Goal: Task Accomplishment & Management: Manage account settings

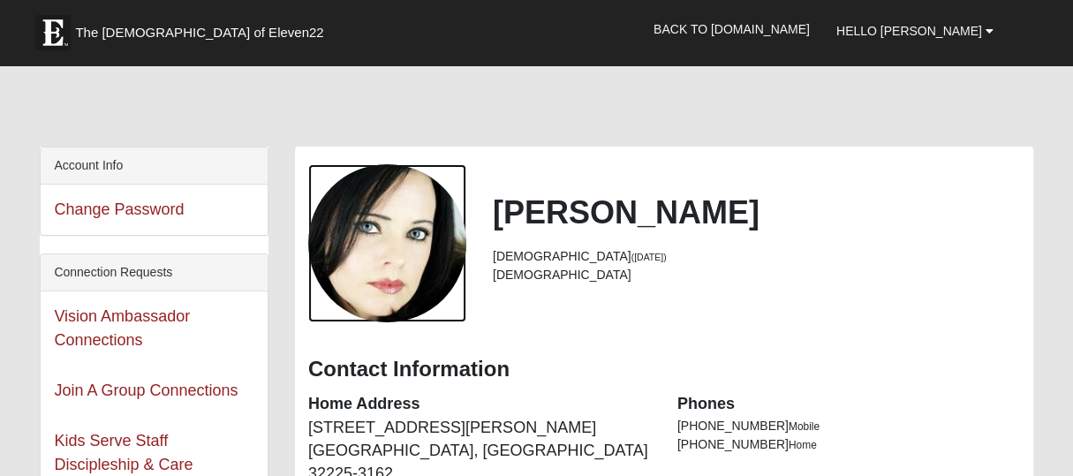
click at [368, 232] on div "View Fullsize Photo" at bounding box center [387, 243] width 158 height 158
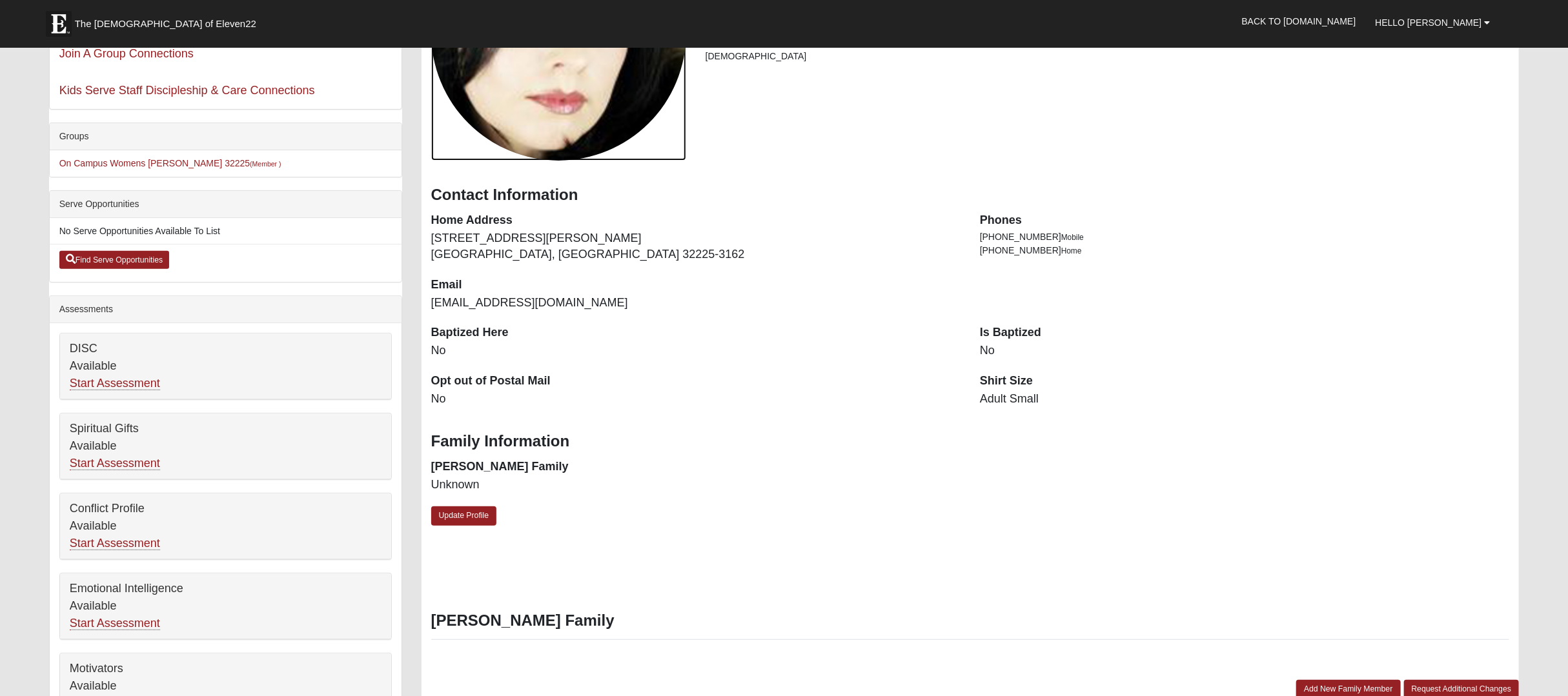
scroll to position [212, 0]
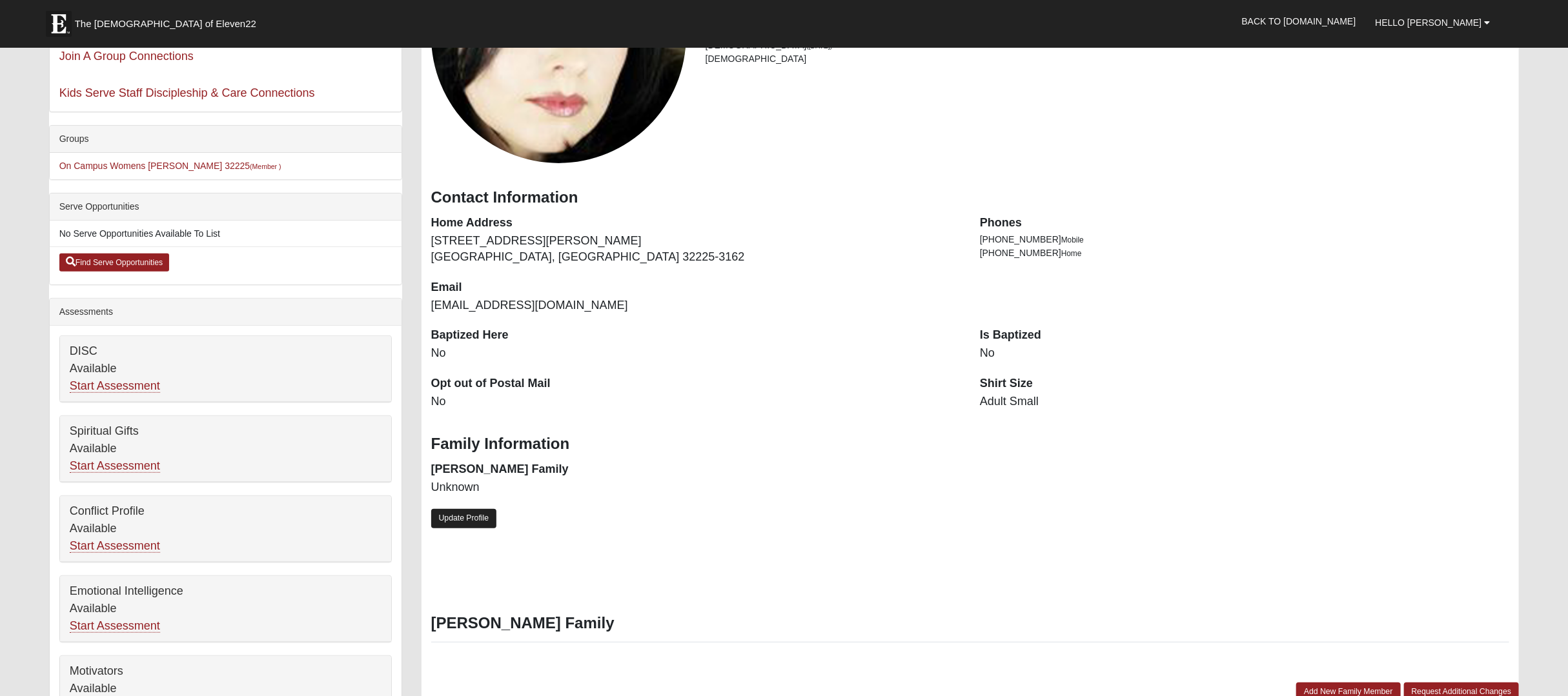
click at [470, 347] on link "Update Profile" at bounding box center [464, 519] width 66 height 19
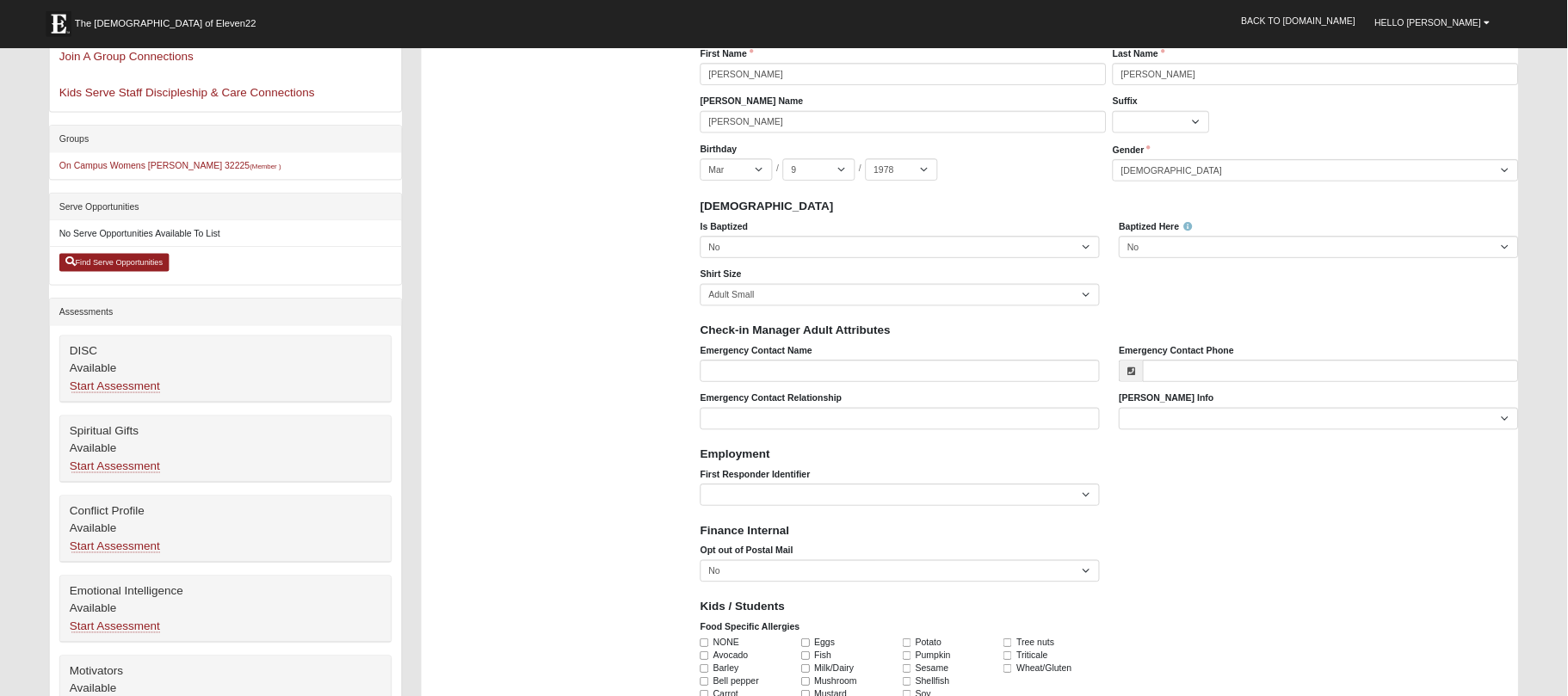
scroll to position [283, 0]
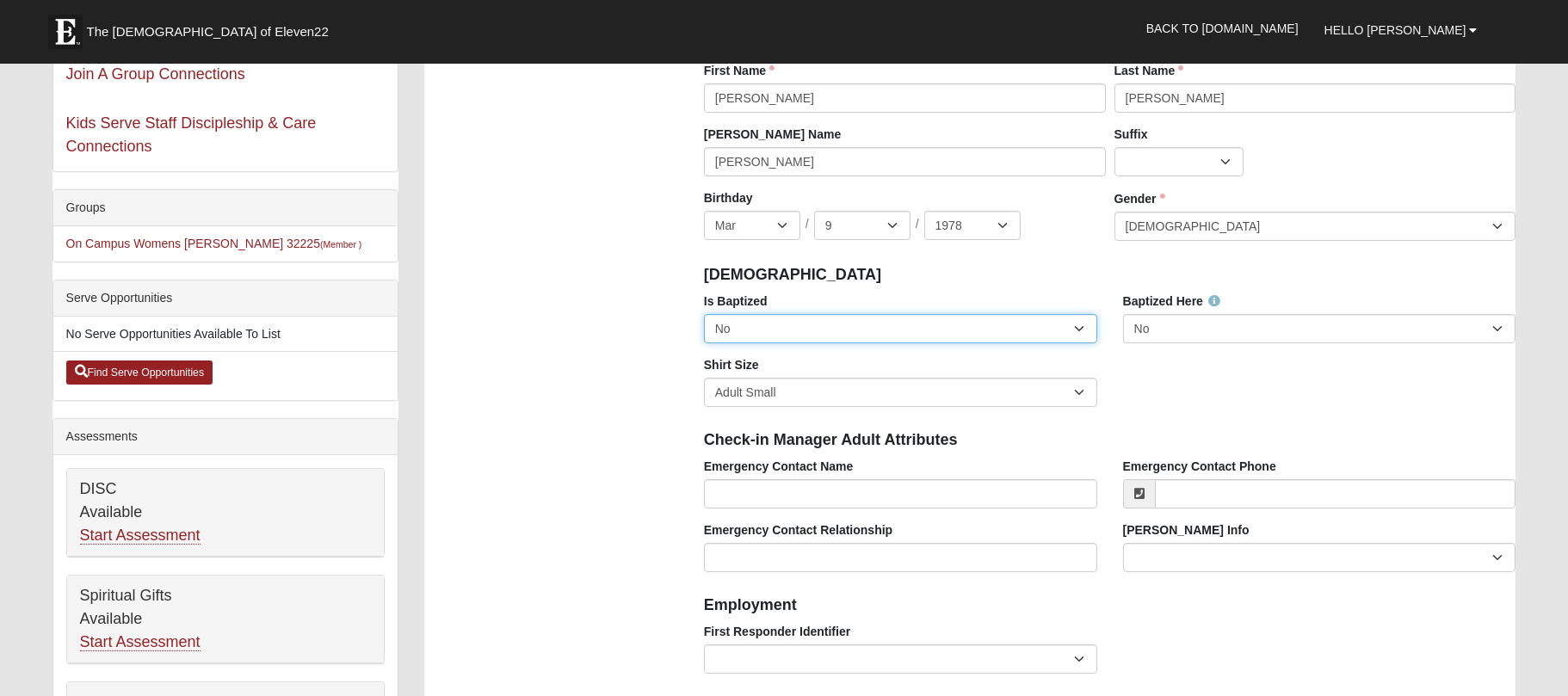
click at [1045, 331] on select "No Yes" at bounding box center [901, 328] width 393 height 29
select select "True"
click at [704, 313] on select "No Yes" at bounding box center [901, 328] width 393 height 29
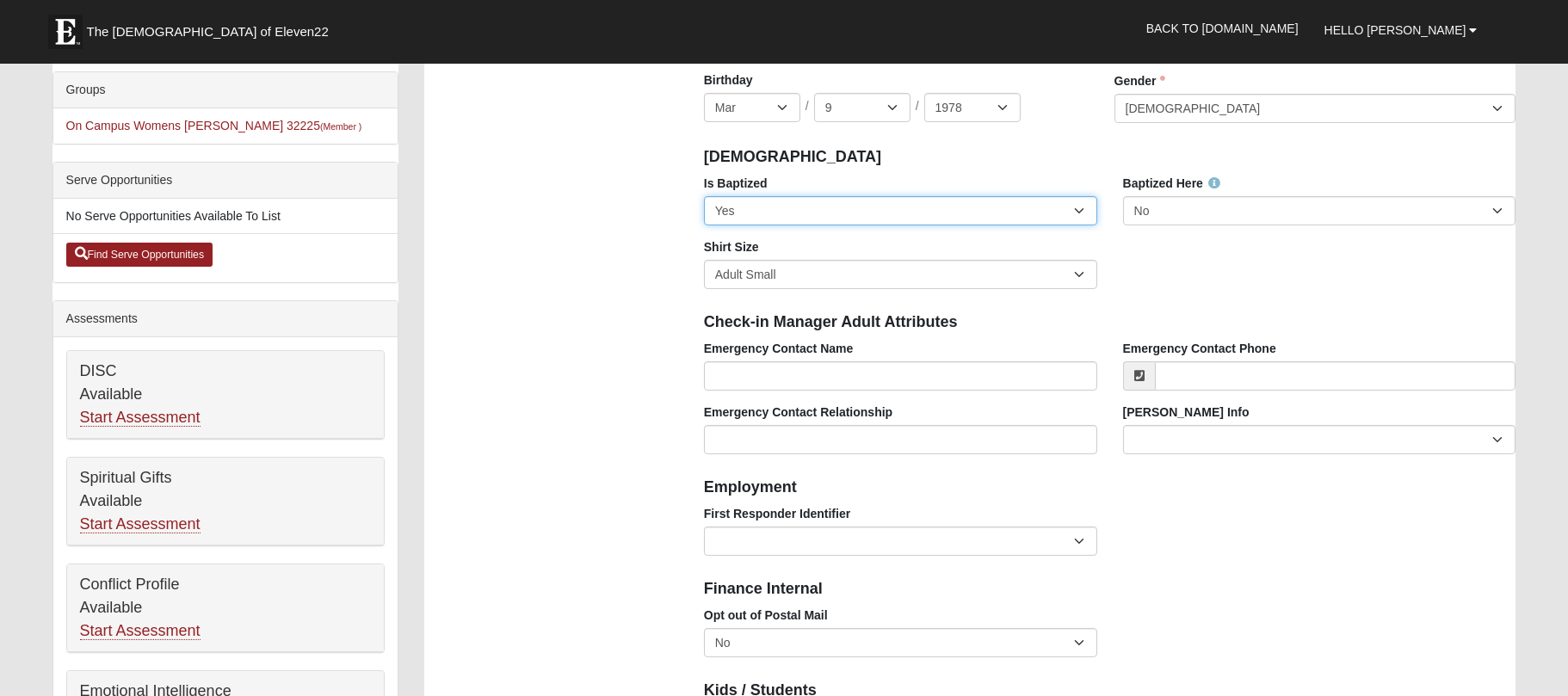
scroll to position [406, 0]
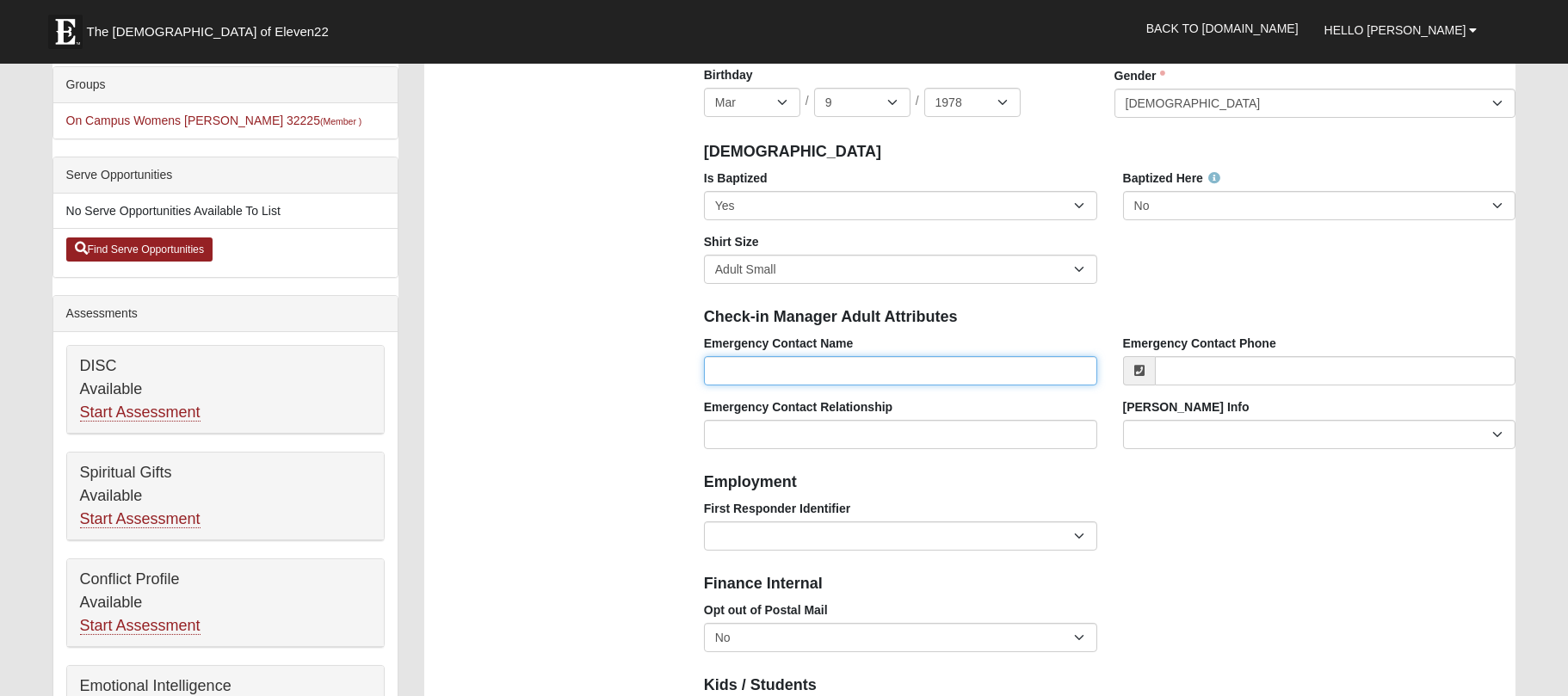
click at [980, 365] on input "Emergency Contact Name" at bounding box center [901, 371] width 393 height 29
type input "[PERSON_NAME]"
click at [971, 437] on input "Emergency Contact Relationship" at bounding box center [901, 434] width 393 height 29
type input "Brother"
click at [1045, 373] on input "Emergency Contact Phone" at bounding box center [1335, 371] width 361 height 29
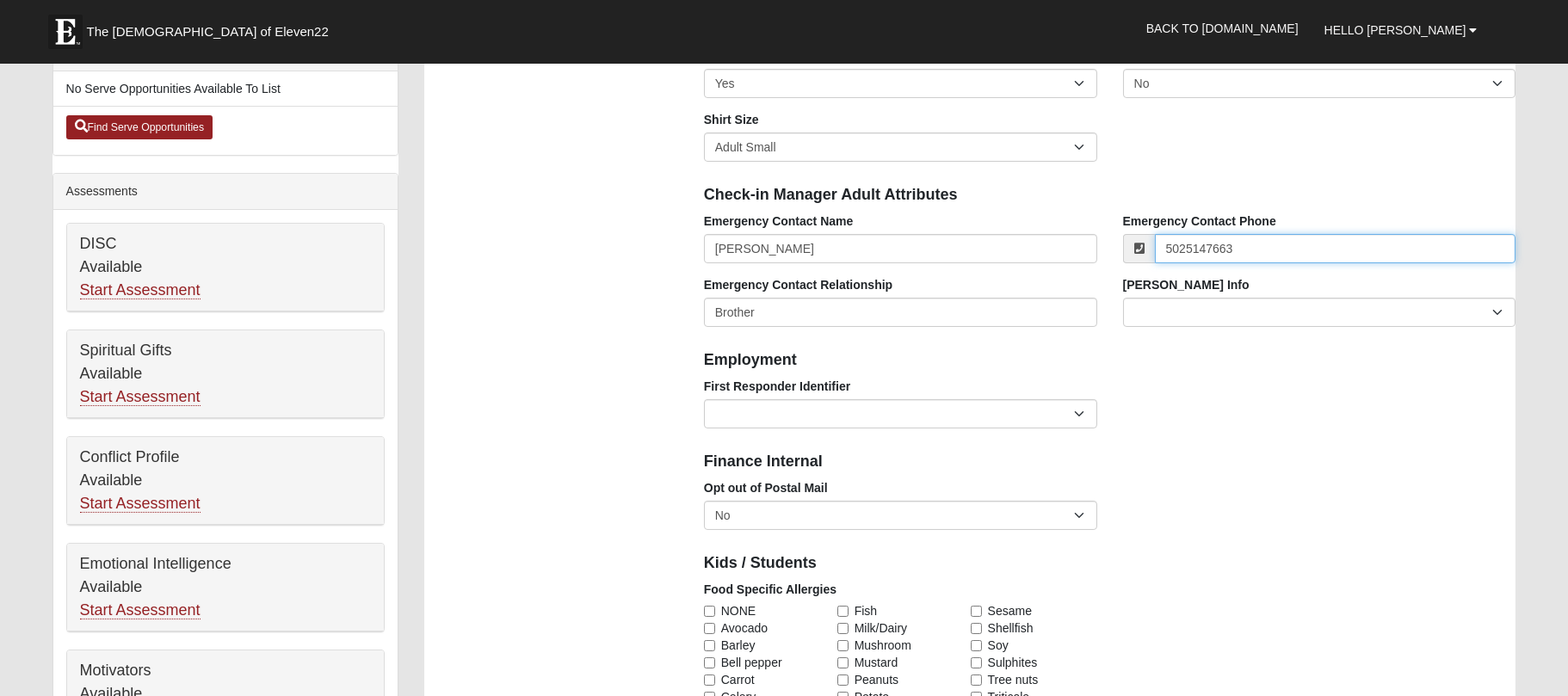
scroll to position [562, 0]
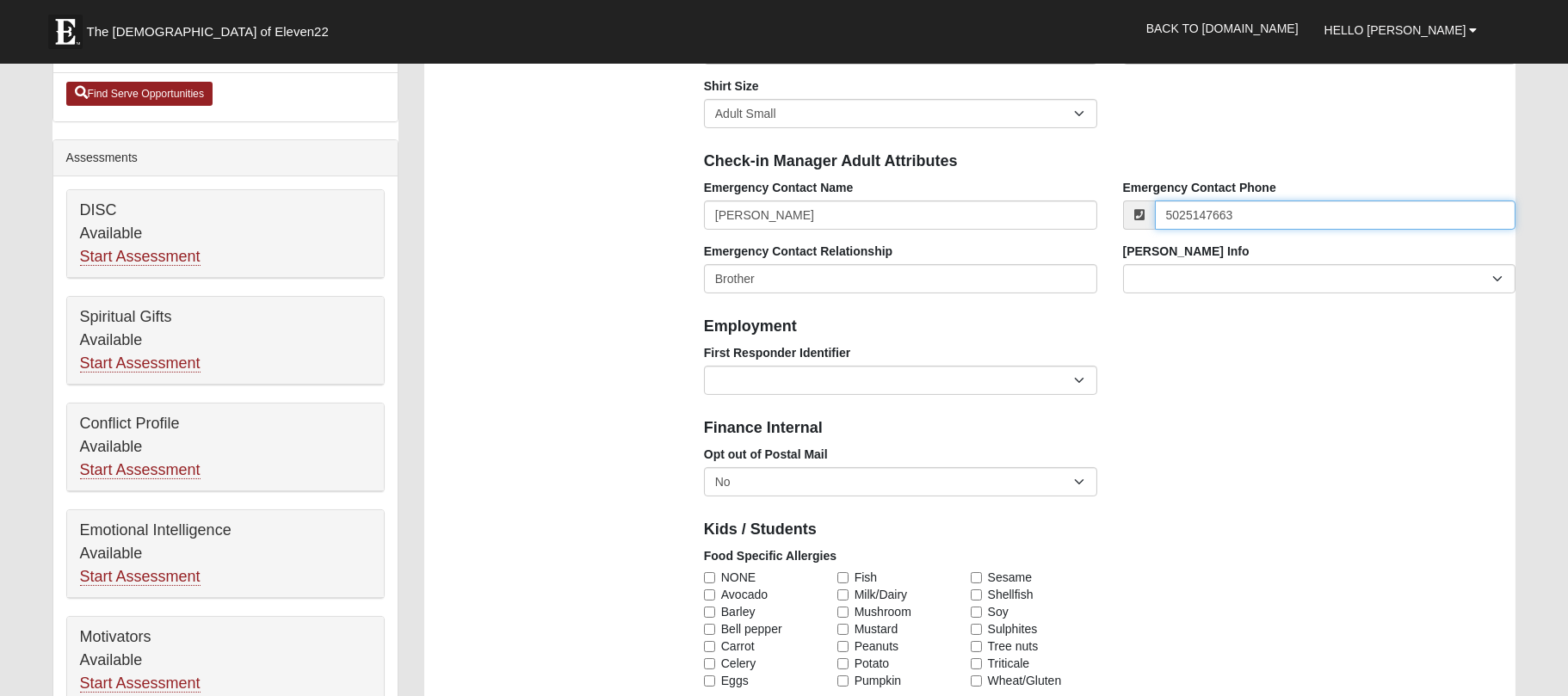
click at [1045, 207] on input "5025147663" at bounding box center [1335, 215] width 361 height 29
click at [1045, 205] on input "502-5147663" at bounding box center [1335, 215] width 361 height 29
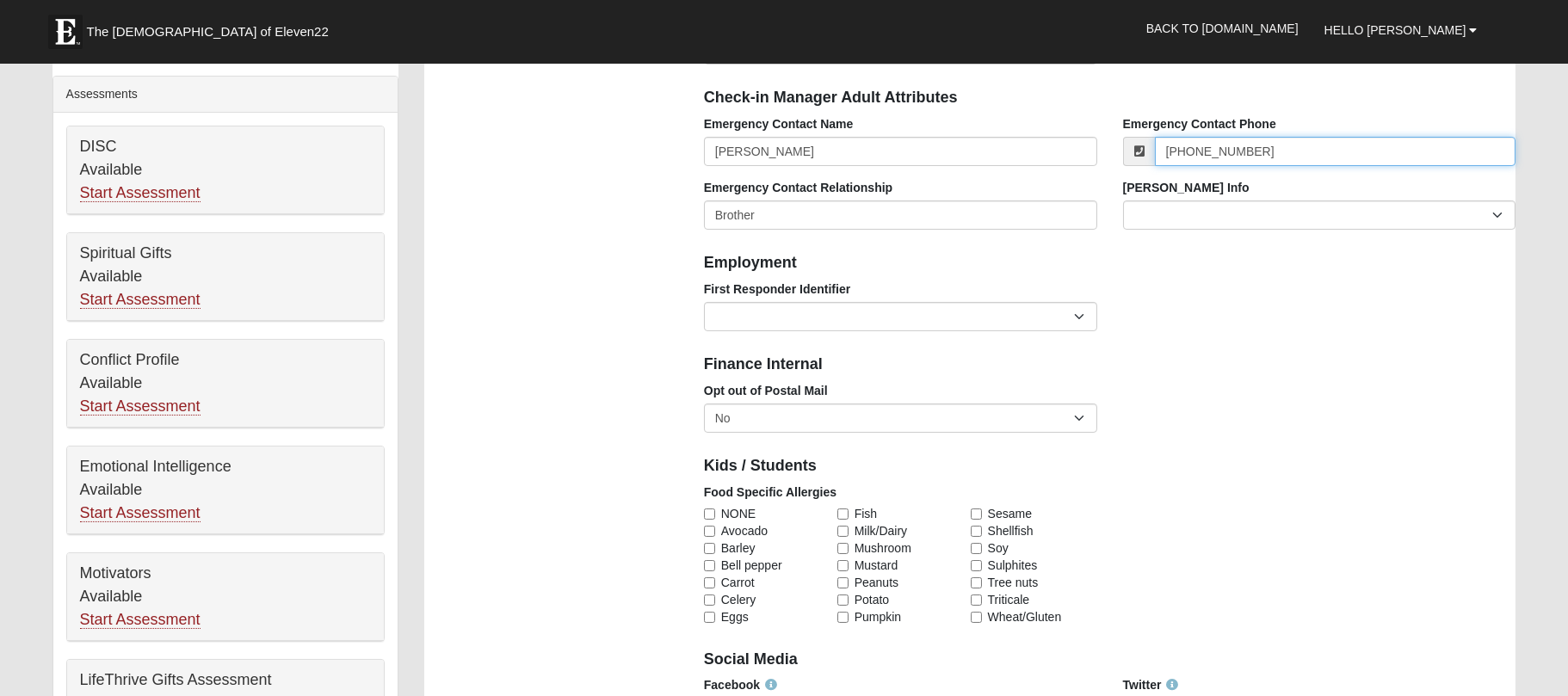
scroll to position [630, 0]
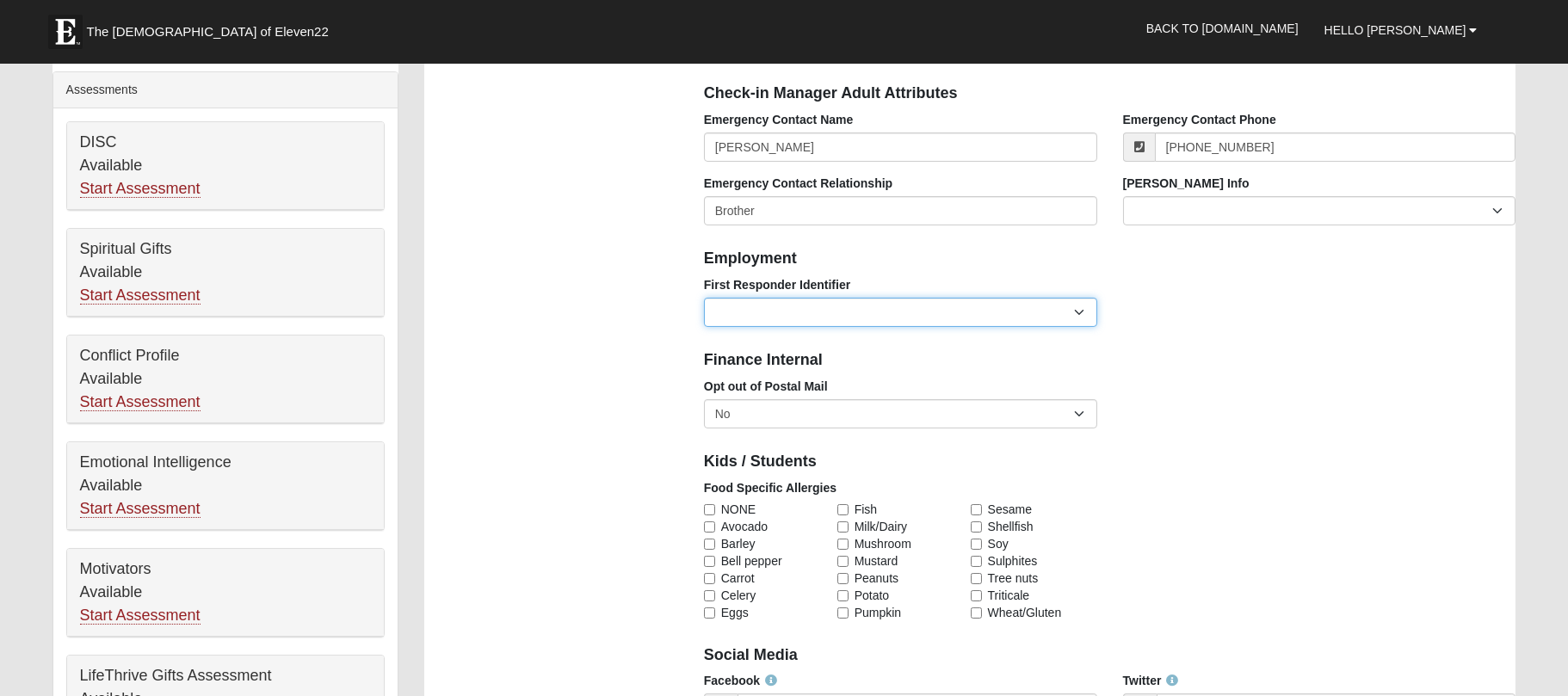
type input "[PHONE_NUMBER]"
click at [1045, 317] on select "EMT | Paramedic | Medical Firefighter | Fire Department Police Officer | Sherif…" at bounding box center [901, 312] width 393 height 29
click at [1045, 328] on div "First Responder Identifier EMT | Paramedic | Medical Firefighter | Fire Departm…" at bounding box center [1109, 308] width 838 height 63
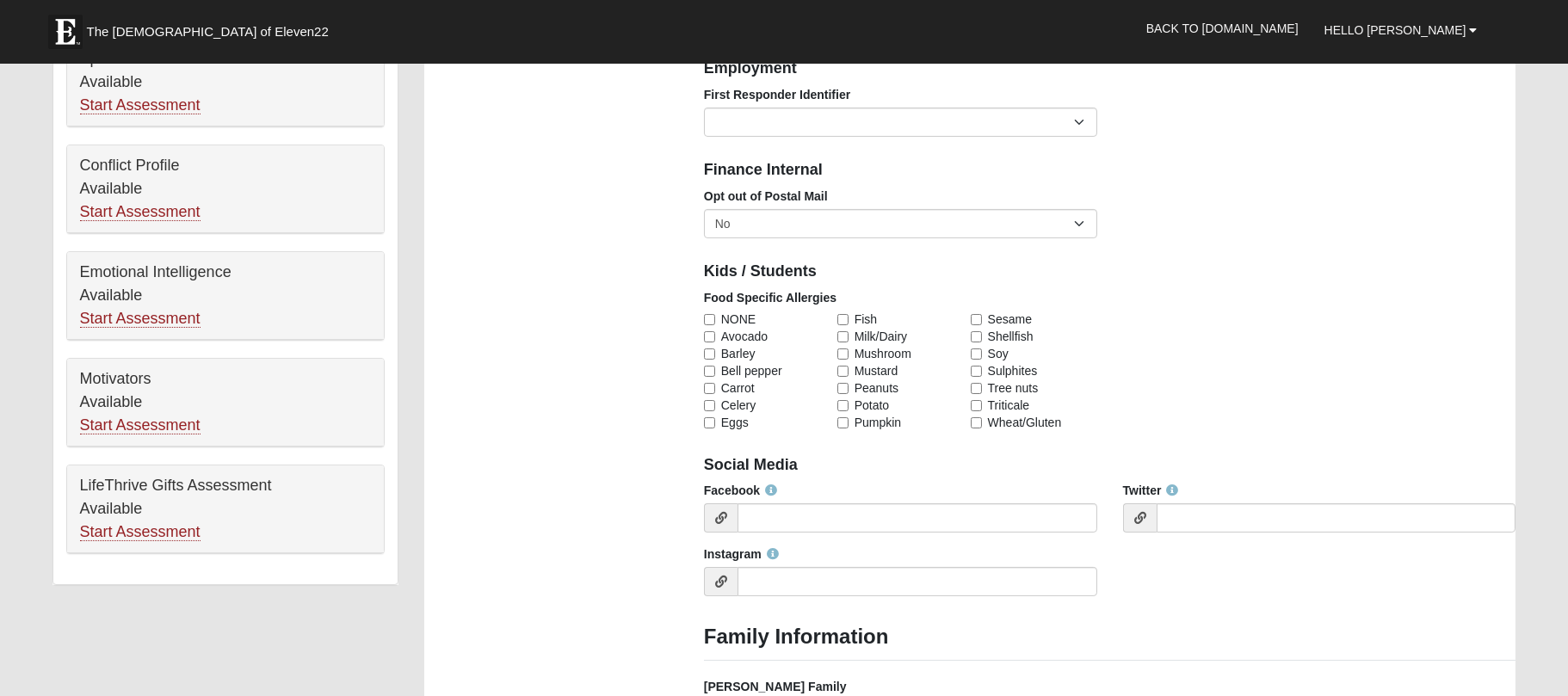
scroll to position [824, 0]
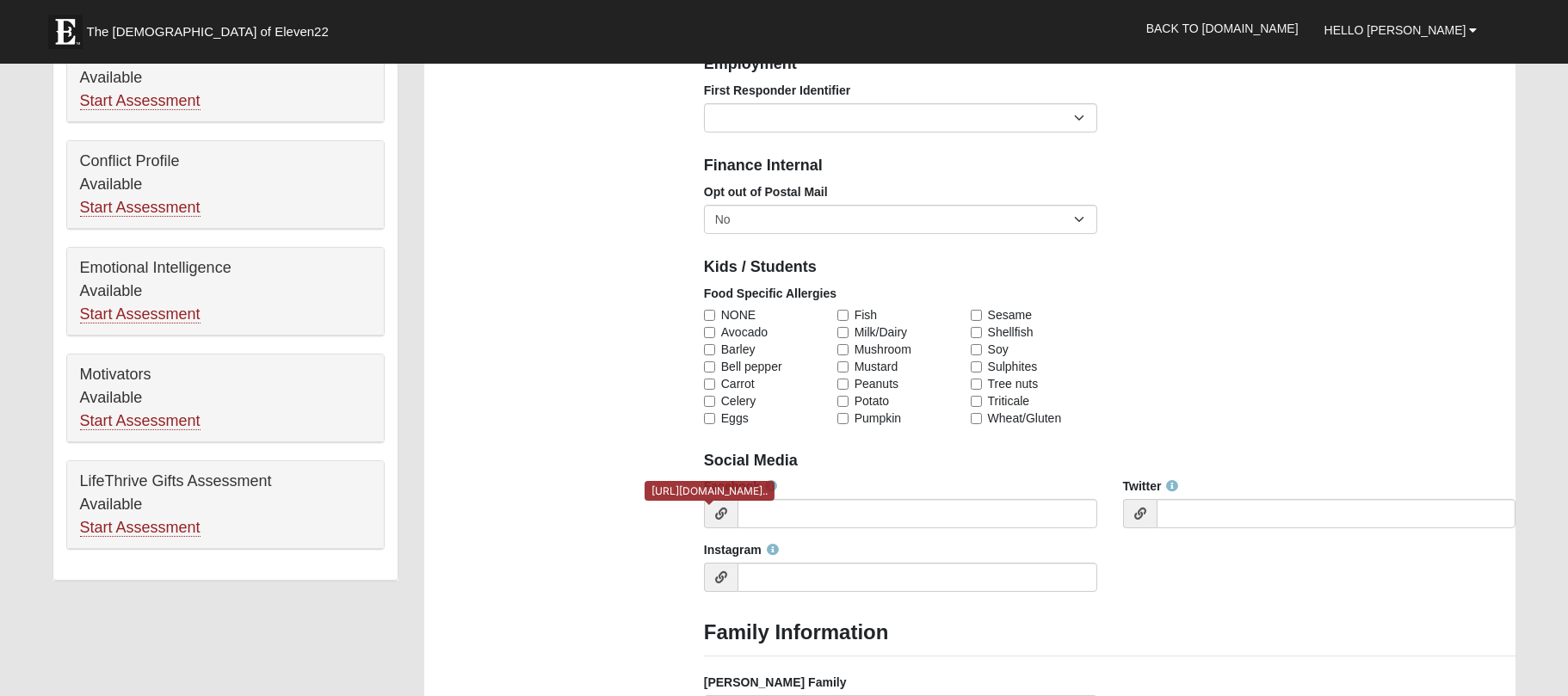
click at [719, 462] on icon at bounding box center [721, 513] width 12 height 12
click at [720, 462] on icon at bounding box center [721, 513] width 12 height 12
